Goal: Task Accomplishment & Management: Manage account settings

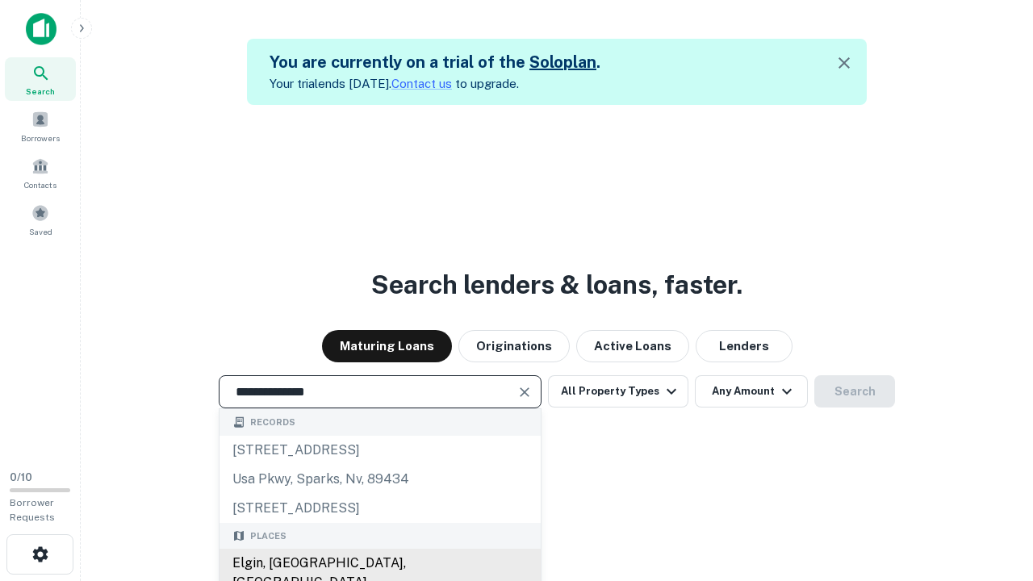
click at [379, 563] on div "Elgin, IL, USA" at bounding box center [380, 573] width 321 height 48
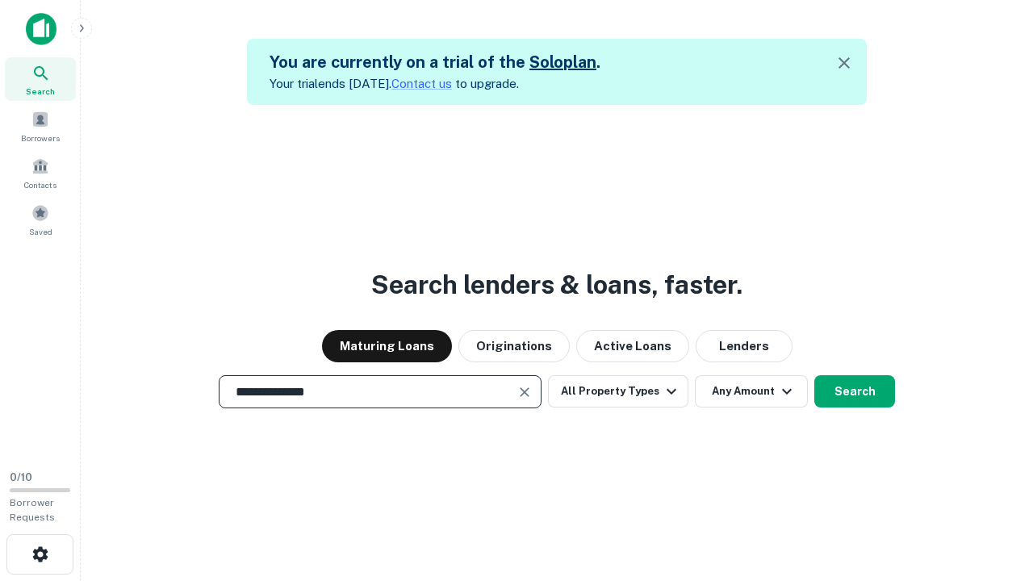
scroll to position [75, 298]
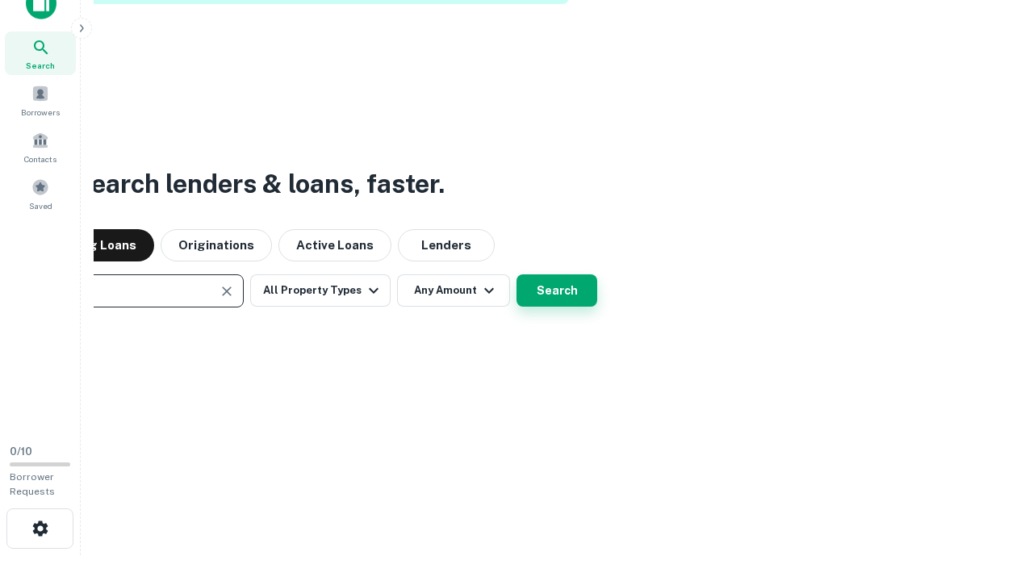
type input "**********"
click at [557, 291] on button "Search" at bounding box center [556, 290] width 81 height 32
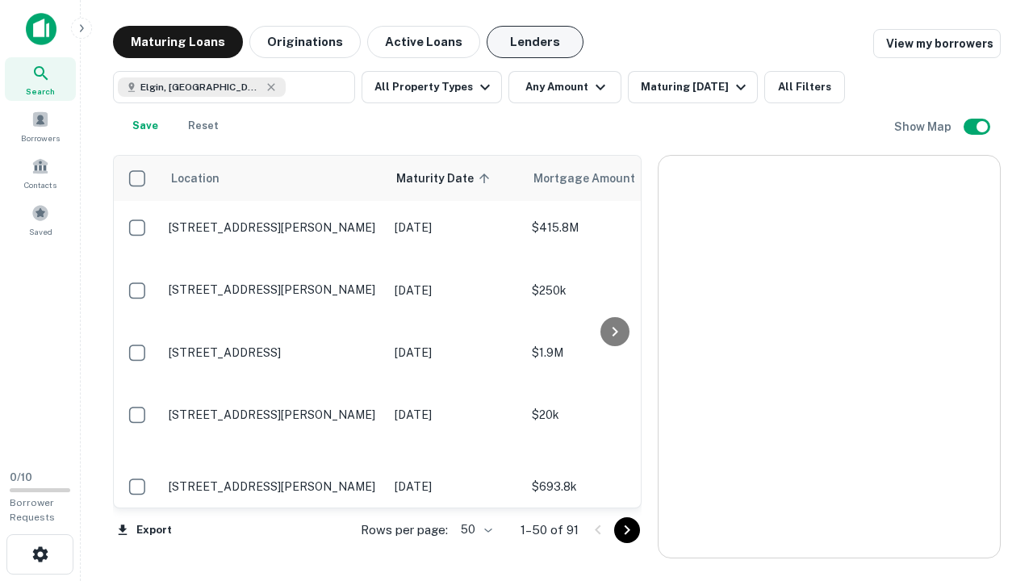
click at [535, 42] on button "Lenders" at bounding box center [535, 42] width 97 height 32
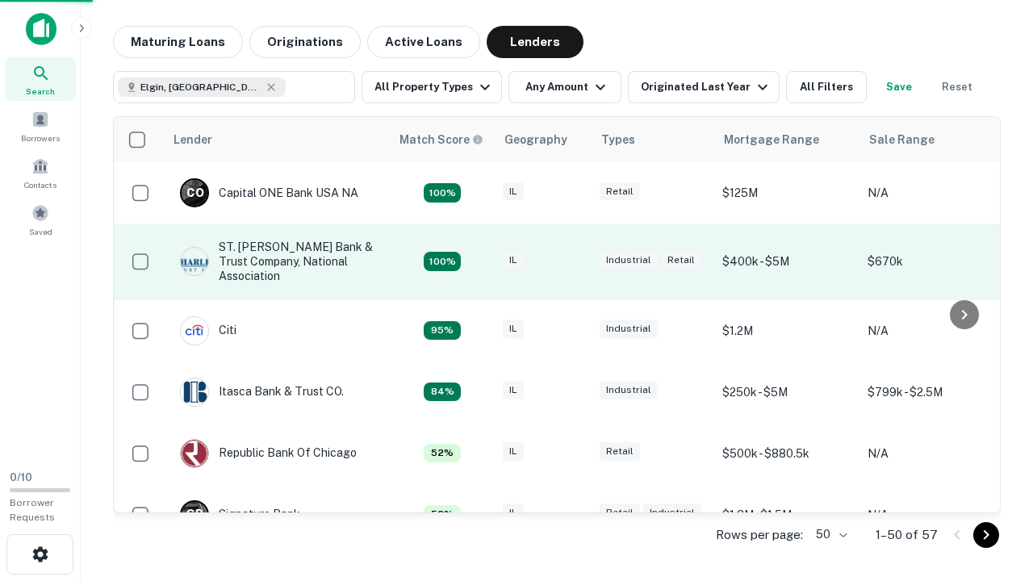
click at [573, 261] on div "IL" at bounding box center [543, 262] width 81 height 22
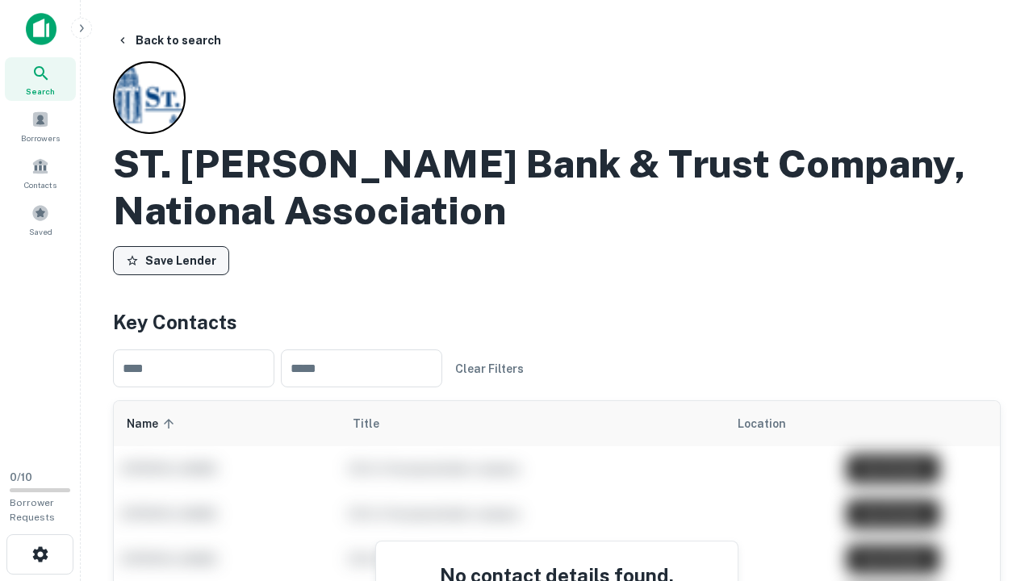
click at [171, 261] on button "Save Lender" at bounding box center [171, 260] width 116 height 29
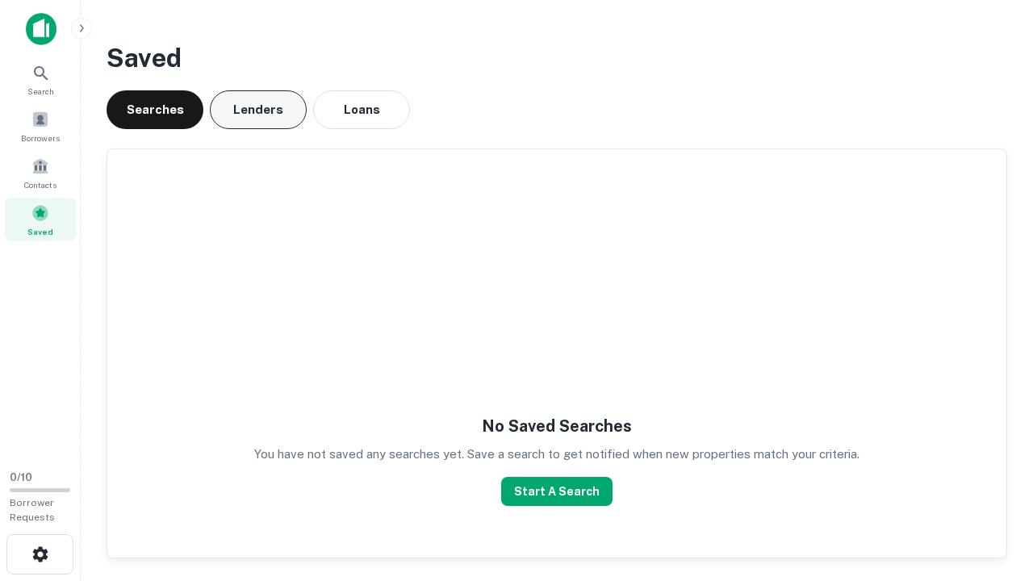
click at [258, 110] on button "Lenders" at bounding box center [258, 109] width 97 height 39
